Goal: Transaction & Acquisition: Subscribe to service/newsletter

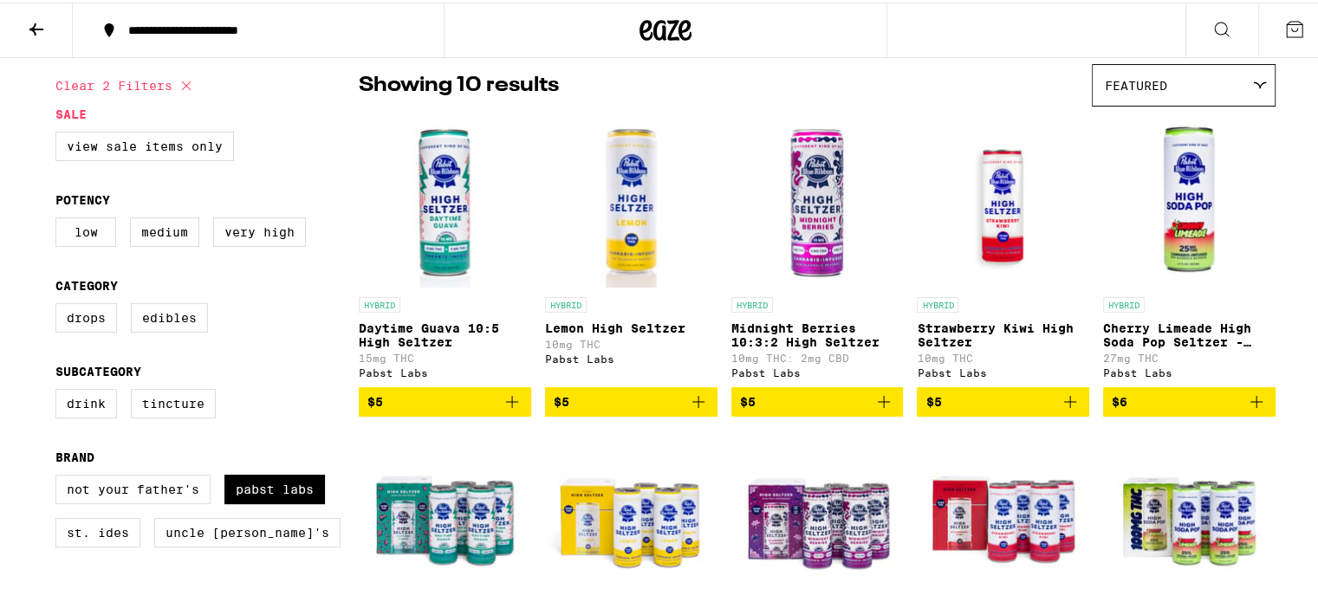
scroll to position [173, 0]
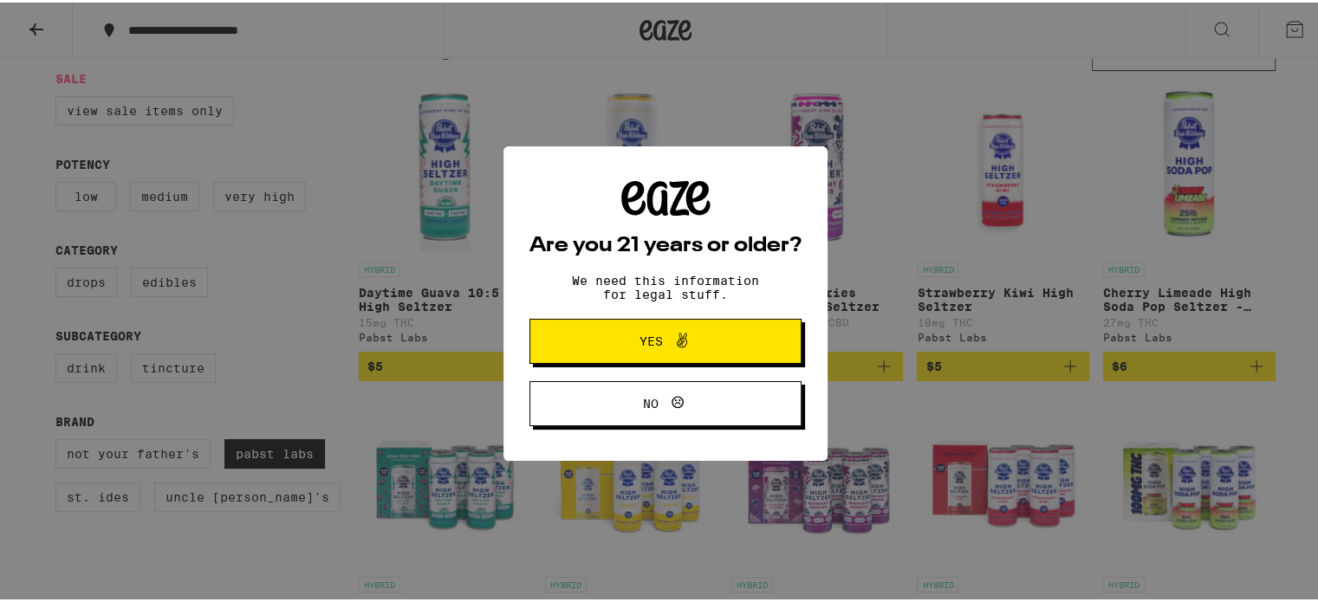
click at [687, 344] on span "Yes" at bounding box center [666, 339] width 132 height 23
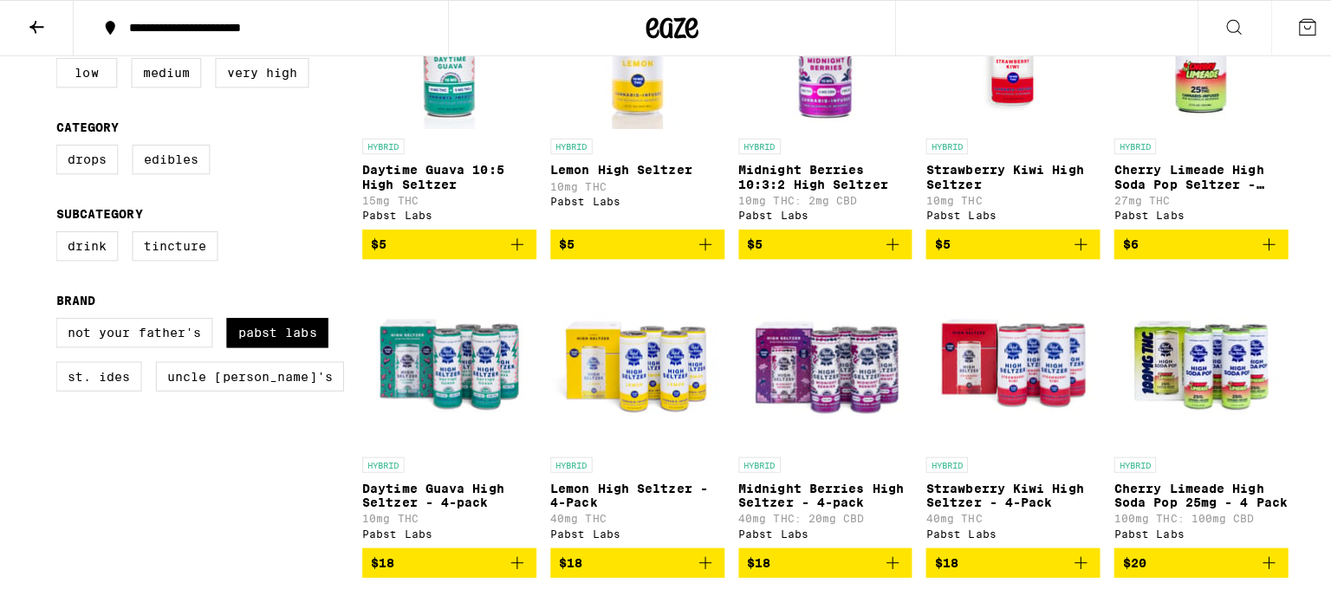
scroll to position [433, 0]
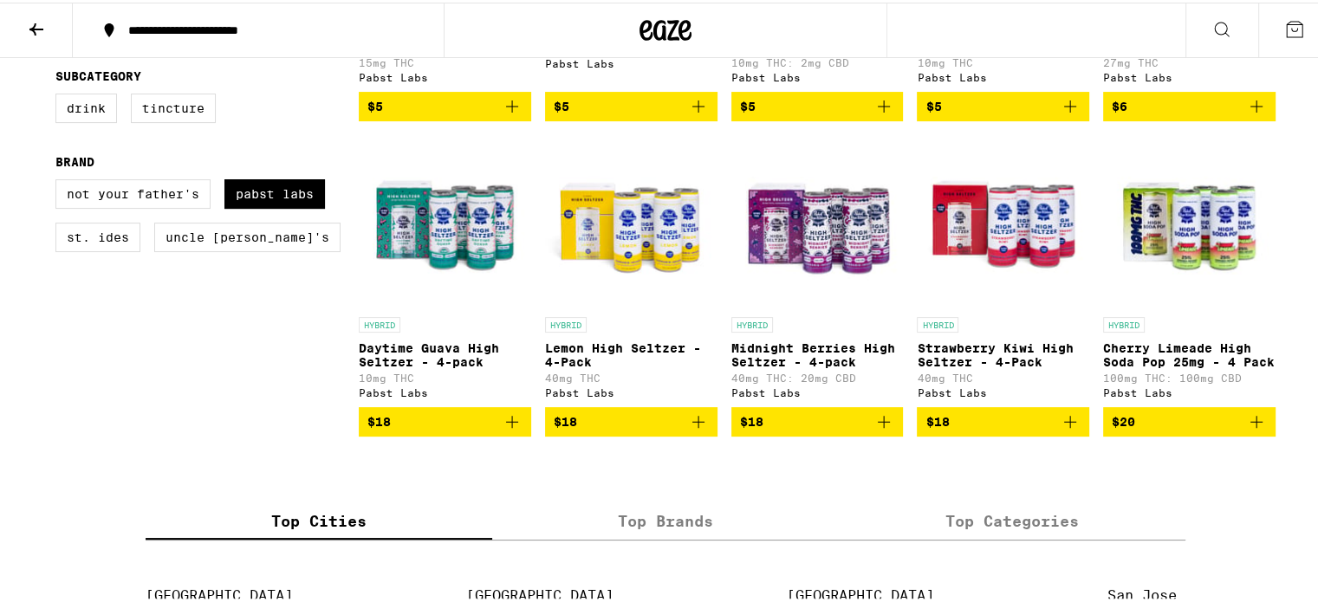
click at [1060, 430] on icon "Add to bag" at bounding box center [1070, 419] width 21 height 21
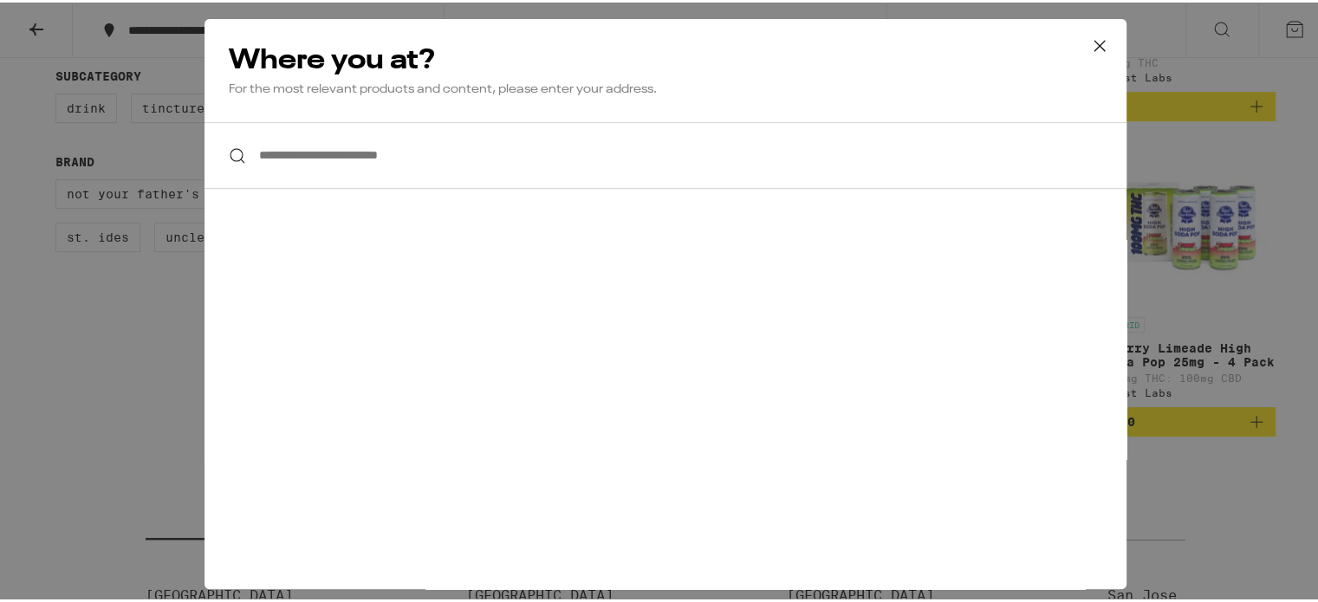
click at [264, 164] on input "**********" at bounding box center [666, 153] width 922 height 67
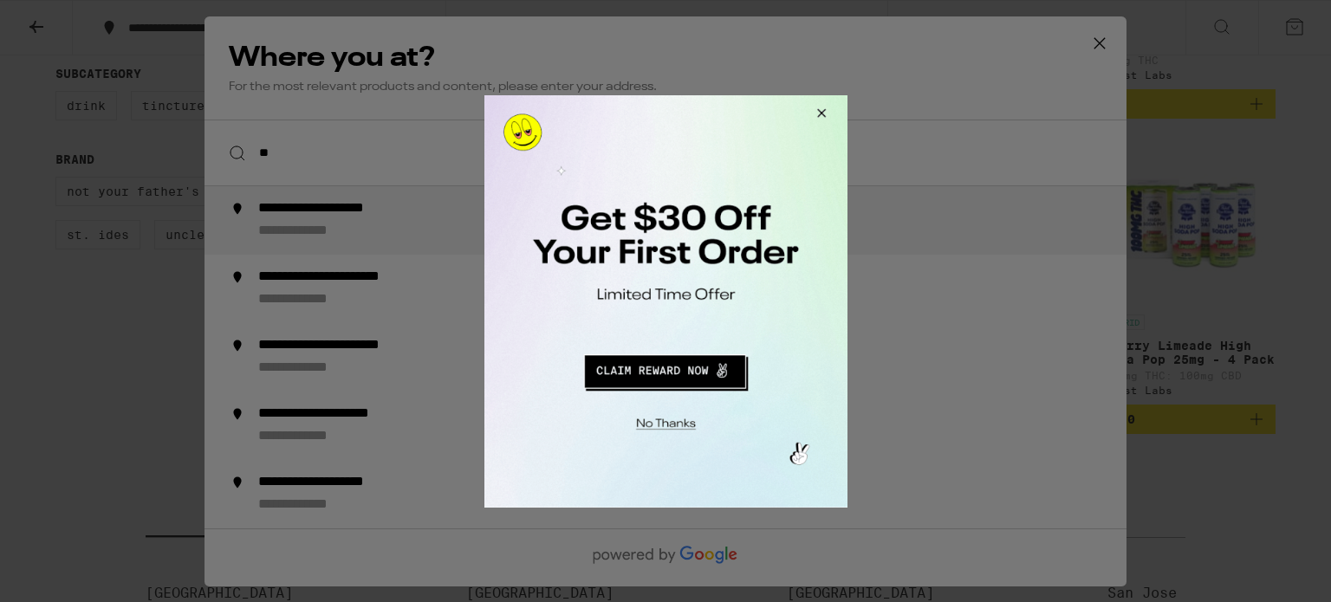
type input "**"
click at [675, 380] on button "Redirect to URL" at bounding box center [664, 369] width 302 height 42
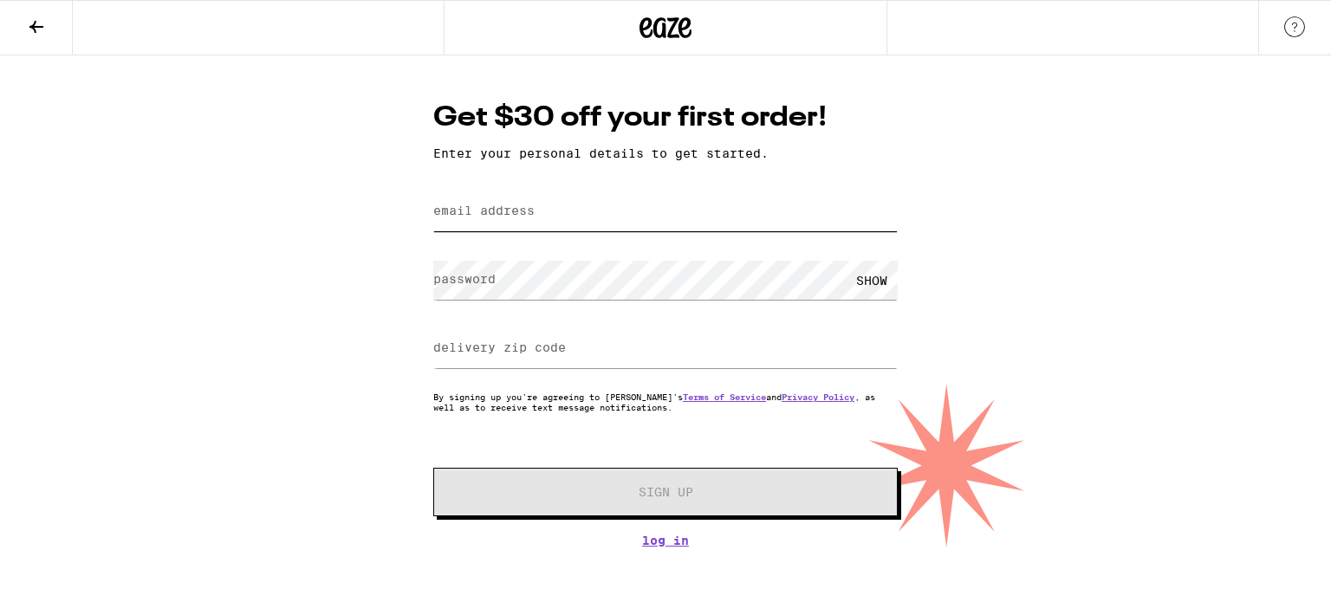
click at [555, 221] on input "email address" at bounding box center [665, 211] width 465 height 39
type input "[EMAIL_ADDRESS][DOMAIN_NAME]"
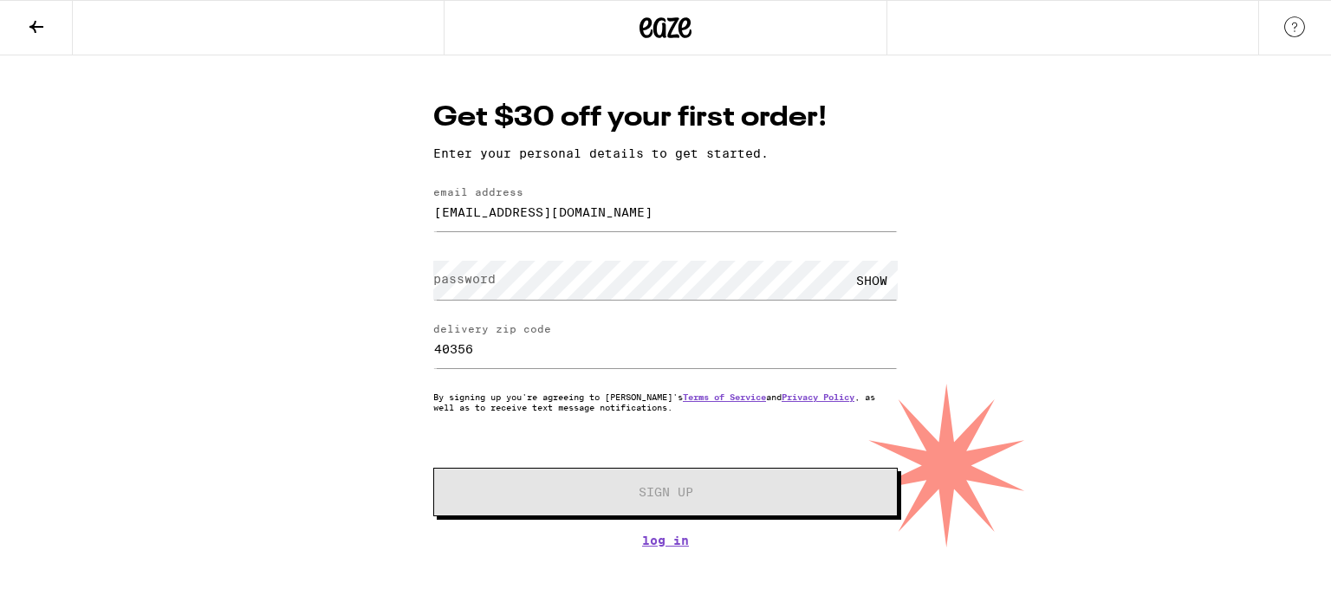
click at [258, 285] on div "Get $30 off your first order! Enter your personal details to get started. email…" at bounding box center [665, 301] width 1331 height 492
click at [466, 286] on label "password" at bounding box center [464, 279] width 62 height 14
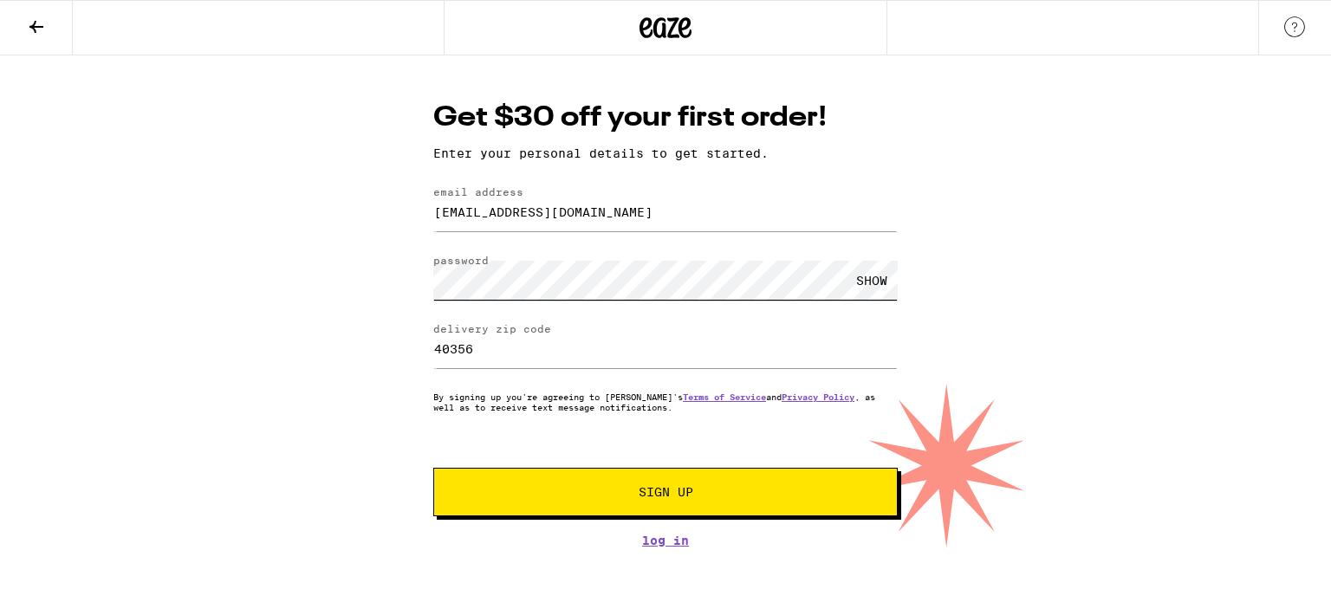
click at [433, 468] on button "Sign Up" at bounding box center [665, 492] width 465 height 49
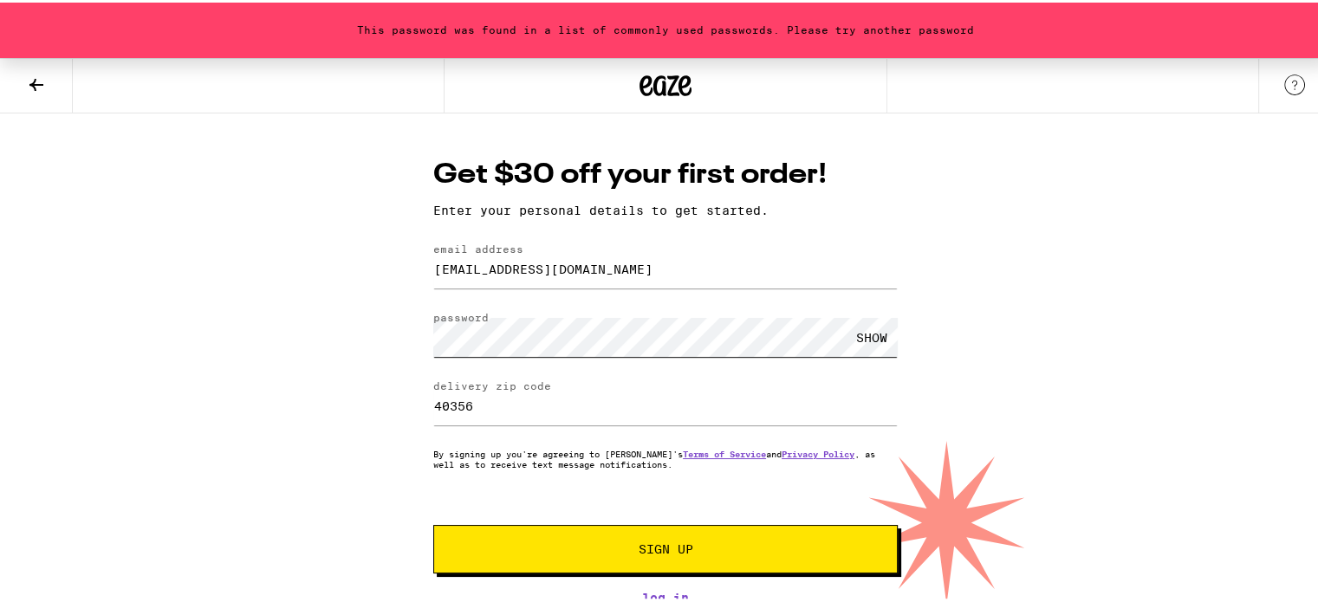
scroll to position [3, 0]
click at [628, 546] on span "Sign Up" at bounding box center [665, 547] width 345 height 12
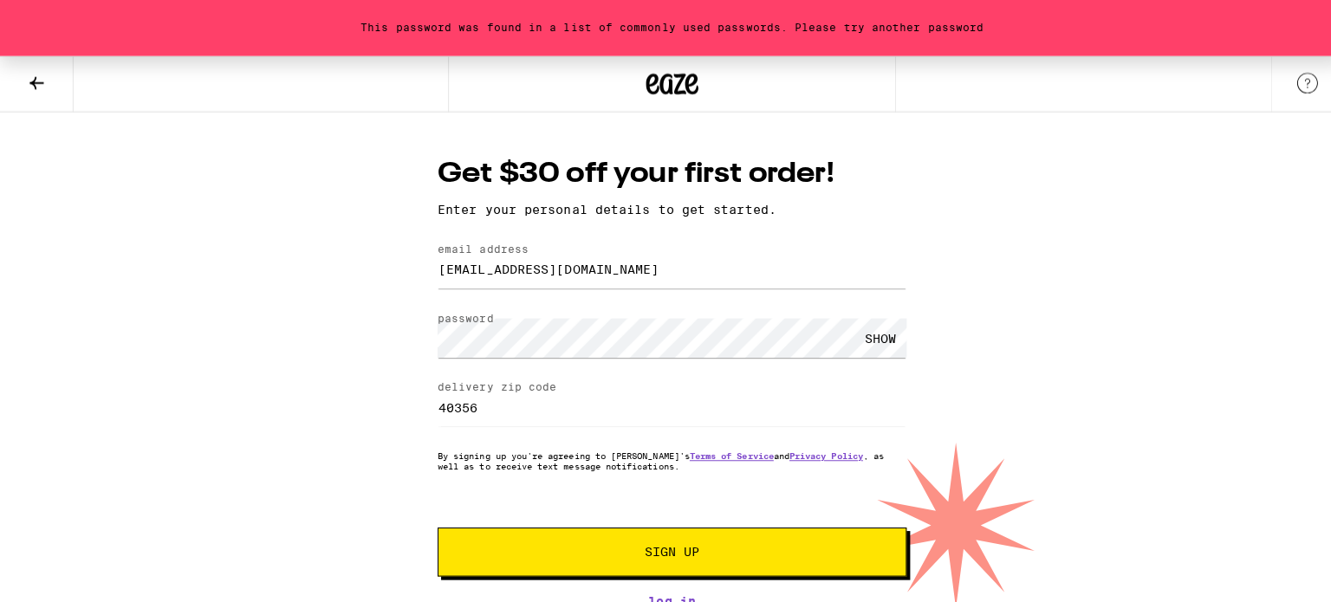
scroll to position [0, 0]
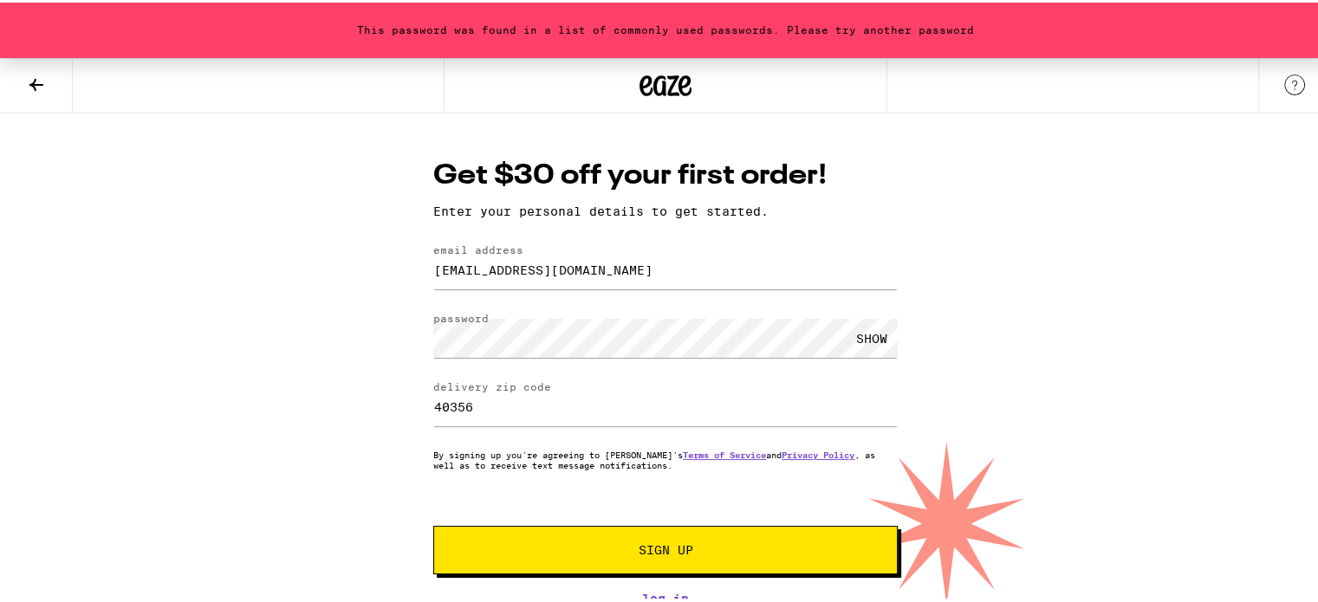
click at [641, 536] on button "Sign Up" at bounding box center [665, 548] width 465 height 49
click at [867, 329] on div "SHOW" at bounding box center [872, 335] width 52 height 39
click at [661, 568] on button "Sign Up" at bounding box center [665, 548] width 465 height 49
click at [575, 387] on input "40356" at bounding box center [665, 404] width 465 height 39
click at [549, 408] on input "40356" at bounding box center [665, 404] width 465 height 39
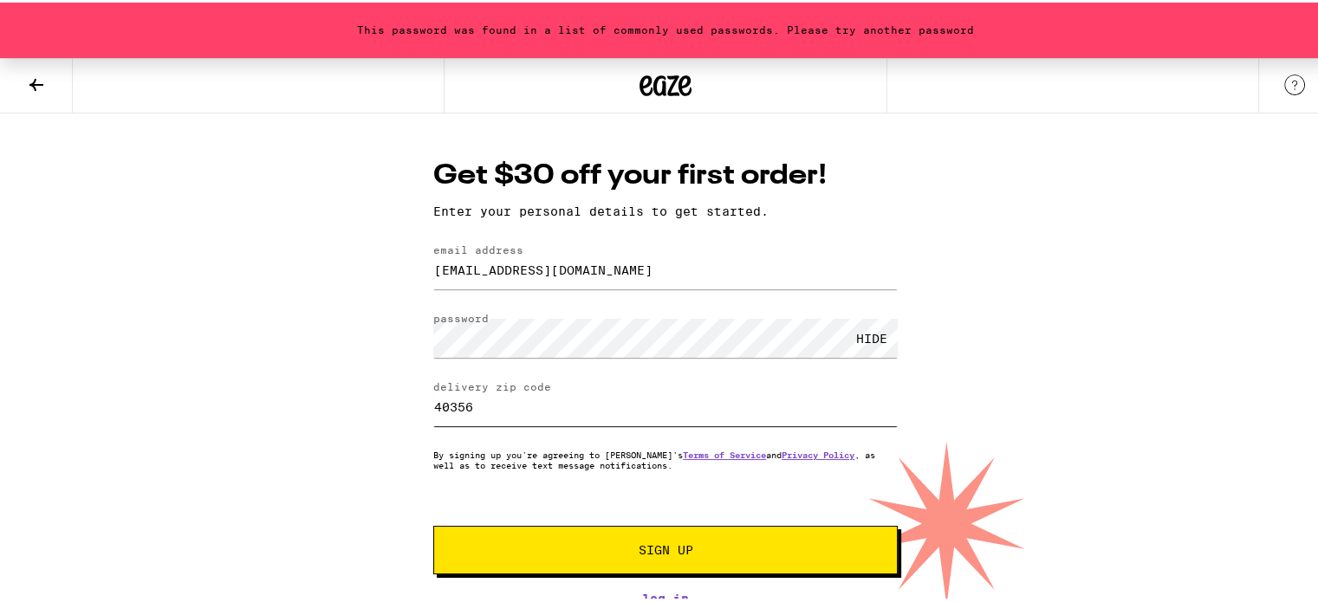
click at [547, 403] on input "40356" at bounding box center [665, 404] width 465 height 39
click at [544, 402] on input "40356" at bounding box center [665, 404] width 465 height 39
type input "40514"
click at [602, 524] on form "email address [EMAIL_ADDRESS][DOMAIN_NAME] password HIDE delivery zip code 4051…" at bounding box center [665, 407] width 465 height 330
drag, startPoint x: 615, startPoint y: 544, endPoint x: 621, endPoint y: 535, distance: 10.1
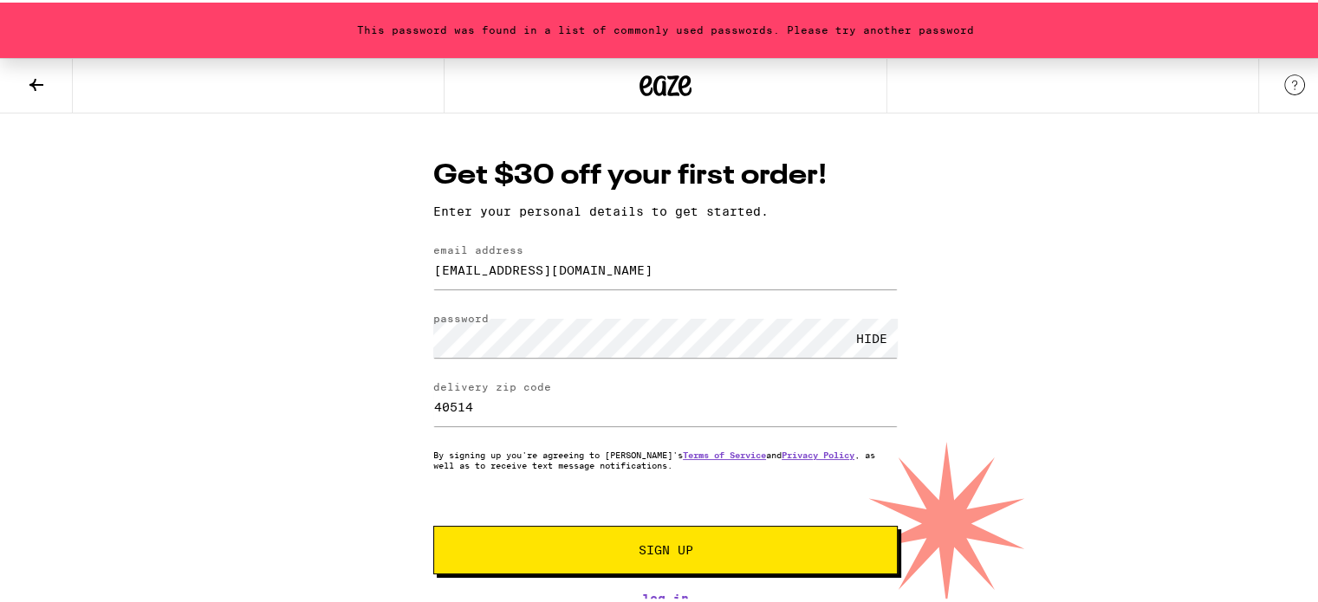
click at [621, 538] on button "Sign Up" at bounding box center [665, 548] width 465 height 49
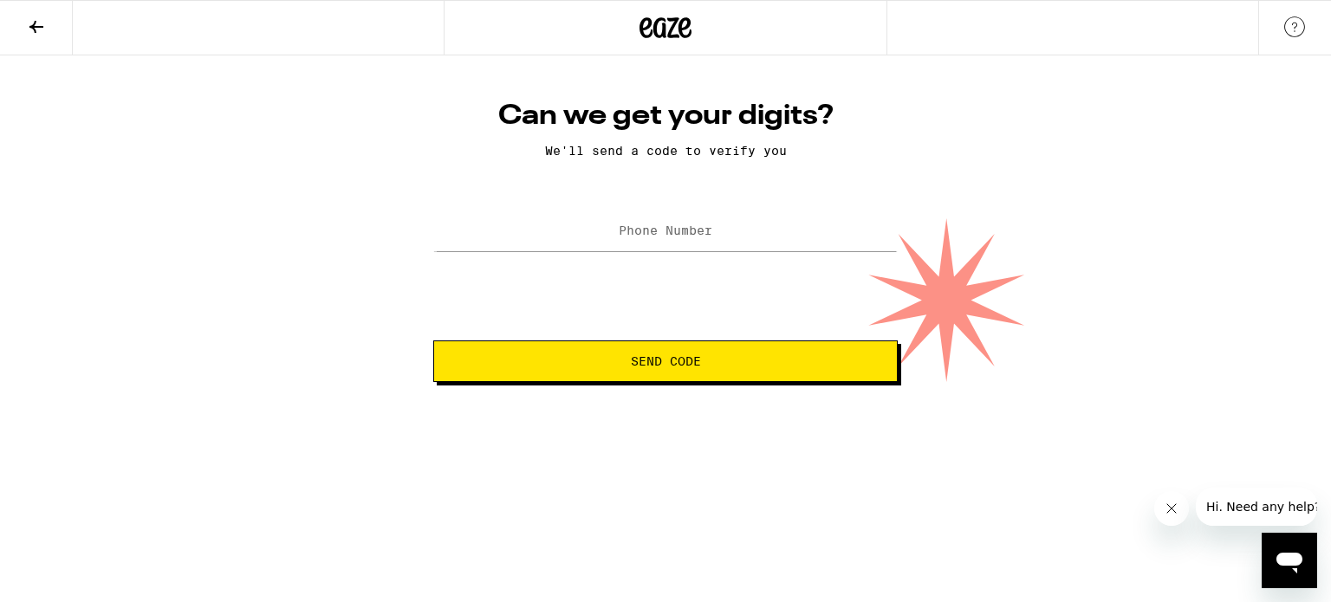
click at [634, 225] on label "Phone Number" at bounding box center [666, 231] width 94 height 14
type input "[PHONE_NUMBER]"
click at [736, 371] on button "Send Code" at bounding box center [665, 362] width 465 height 42
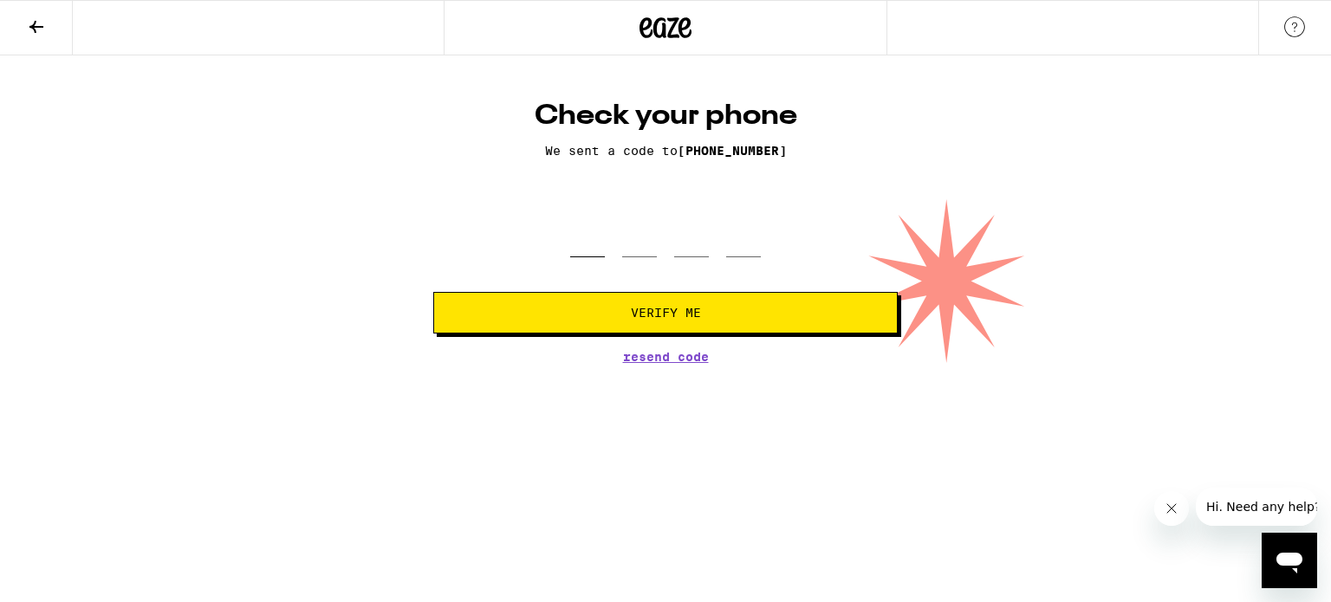
click at [583, 245] on input "tel" at bounding box center [587, 231] width 35 height 51
type input "9"
type input "1"
type input "9"
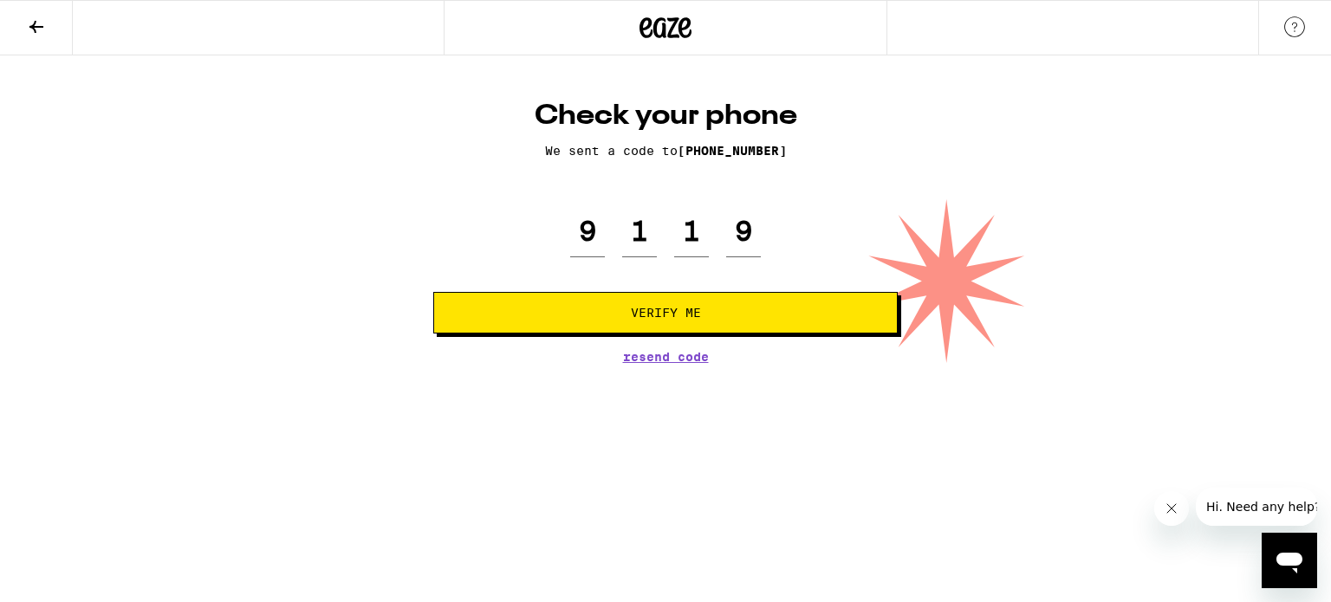
click at [699, 318] on span "Verify Me" at bounding box center [666, 313] width 70 height 12
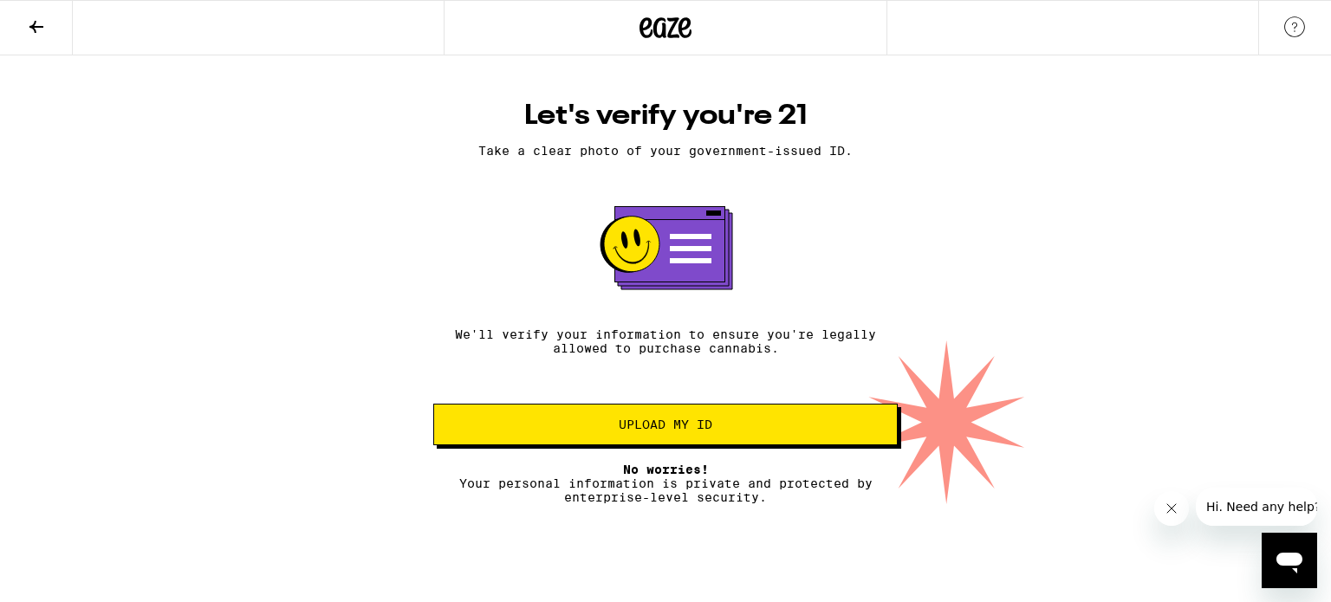
click at [607, 422] on button "Upload my ID" at bounding box center [665, 425] width 465 height 42
